Goal: Subscribe to service/newsletter

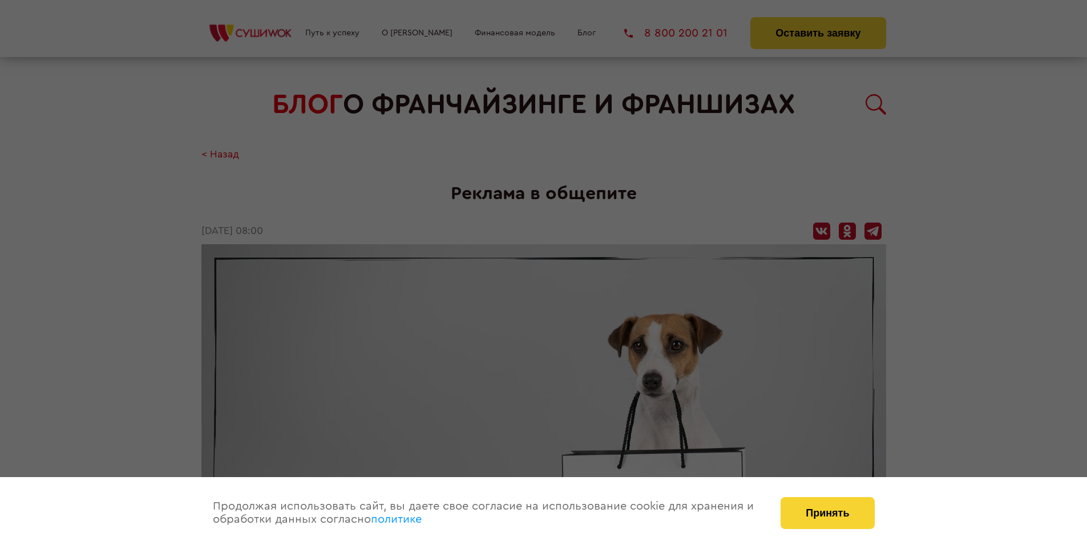
scroll to position [1343, 0]
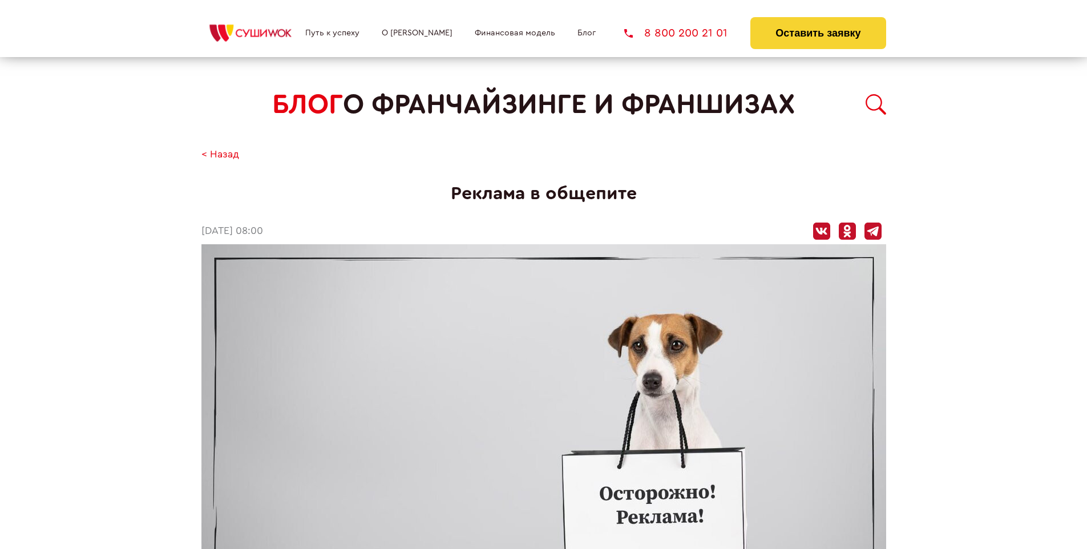
scroll to position [1343, 0]
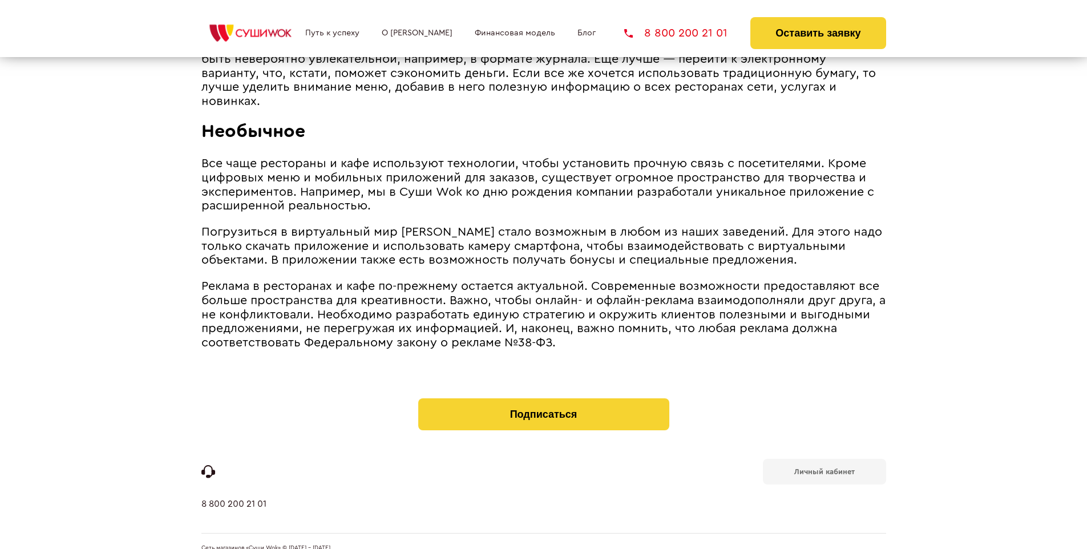
click at [824, 468] on b "Личный кабинет" at bounding box center [824, 471] width 60 height 7
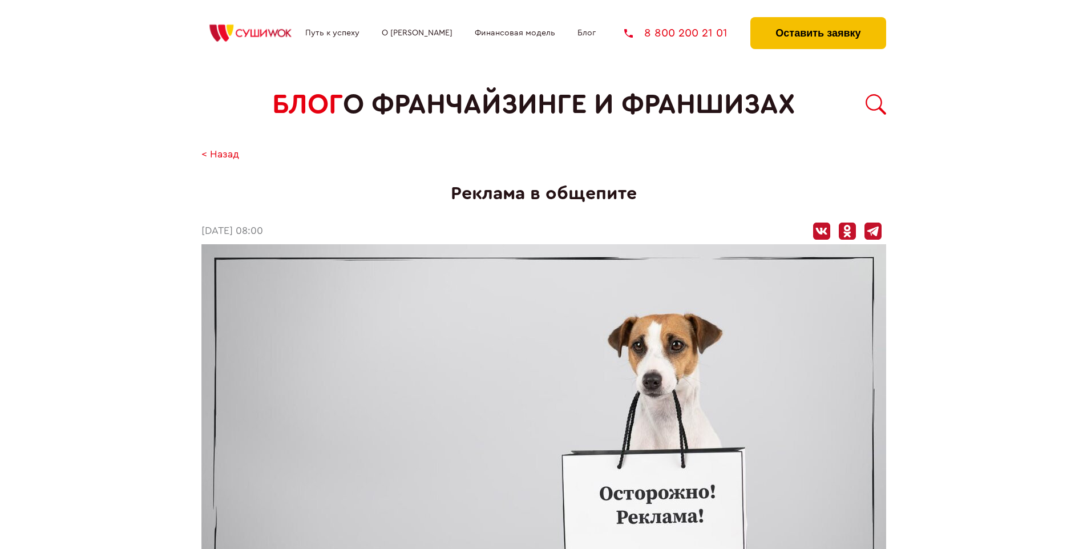
click at [818, 20] on button "Оставить заявку" at bounding box center [817, 33] width 135 height 32
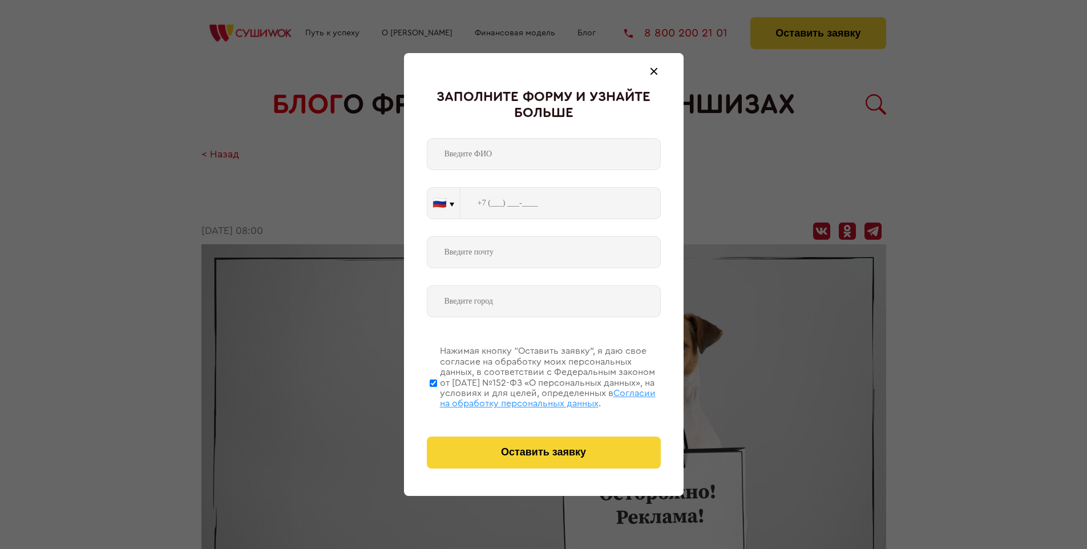
click at [529, 397] on span "Согласии на обработку персональных данных" at bounding box center [548, 398] width 216 height 19
click at [437, 397] on input "Нажимая кнопку “Оставить заявку”, я даю свое согласие на обработку моих персона…" at bounding box center [433, 382] width 7 height 91
checkbox input "false"
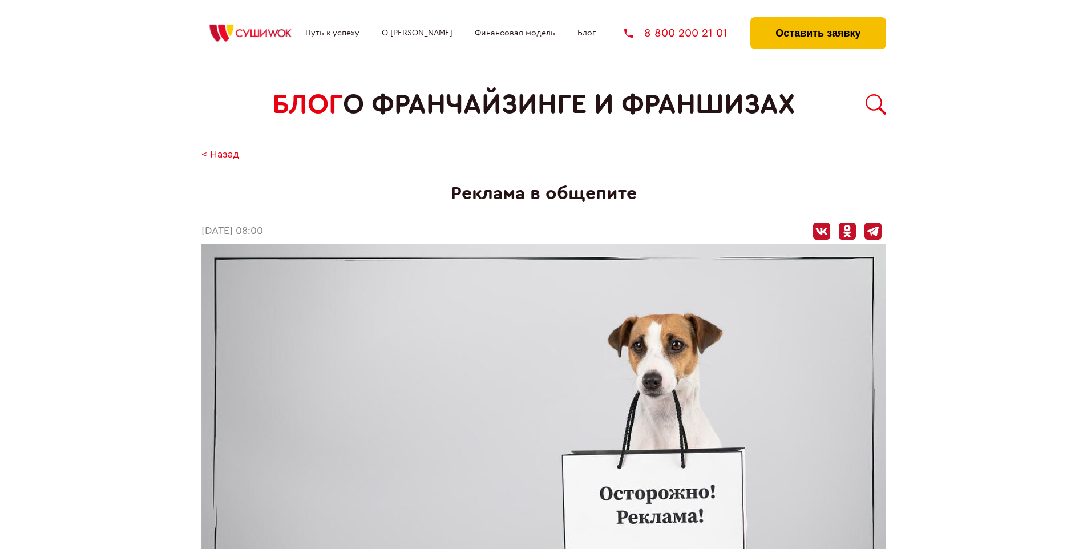
click at [818, 20] on button "Оставить заявку" at bounding box center [817, 33] width 135 height 32
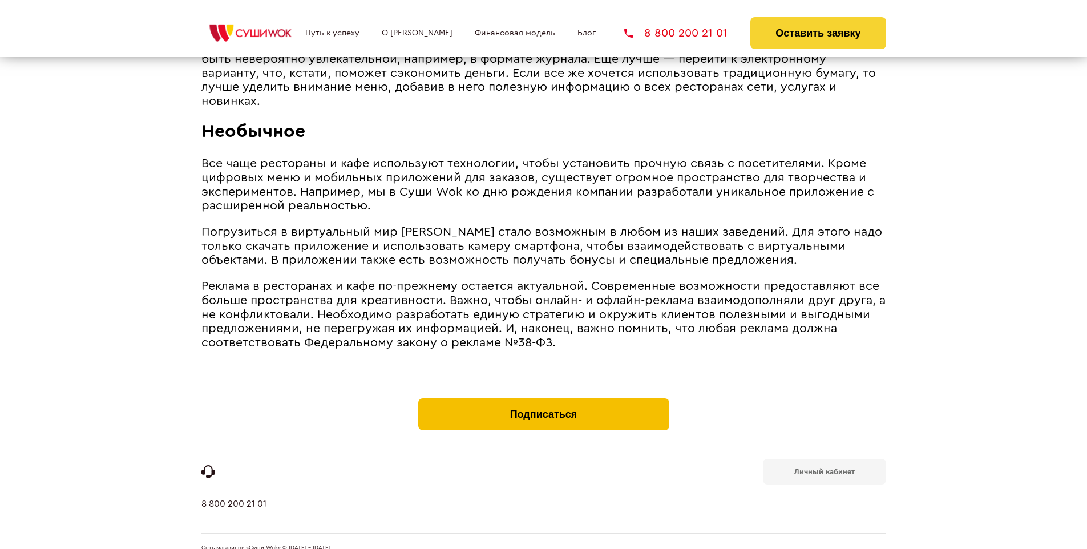
click at [543, 398] on button "Подписаться" at bounding box center [543, 414] width 251 height 32
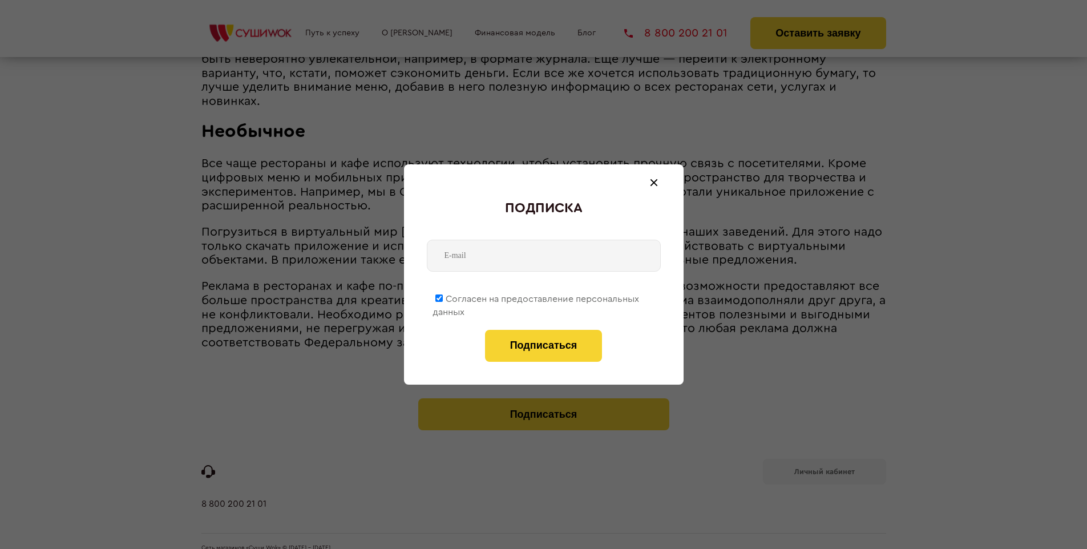
click at [536, 297] on span "Согласен на предоставление персональных данных" at bounding box center [535, 305] width 207 height 22
click at [443, 297] on input "Согласен на предоставление персональных данных" at bounding box center [438, 297] width 7 height 7
checkbox input "false"
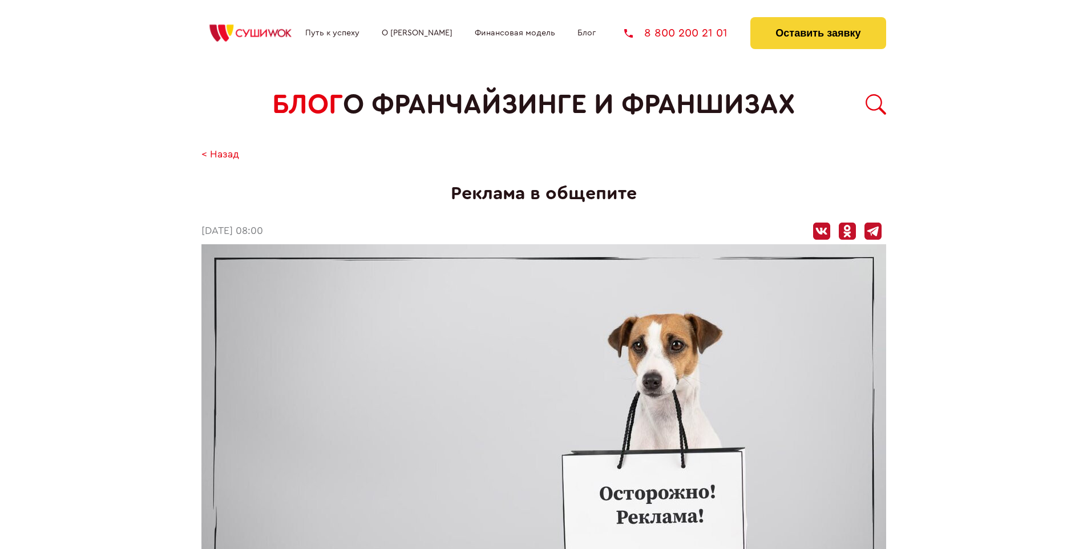
scroll to position [1343, 0]
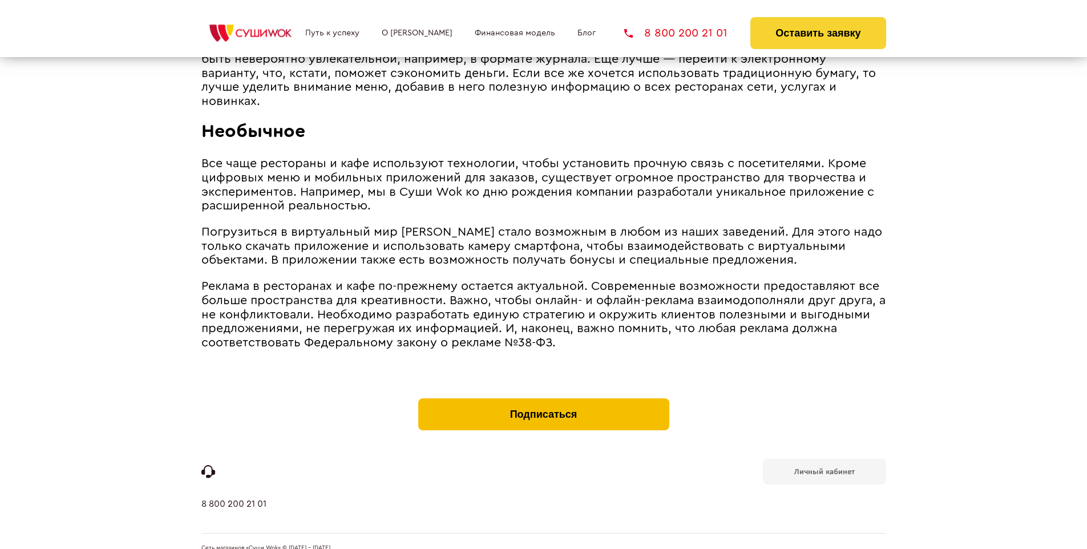
click at [543, 398] on button "Подписаться" at bounding box center [543, 414] width 251 height 32
